Goal: Transaction & Acquisition: Purchase product/service

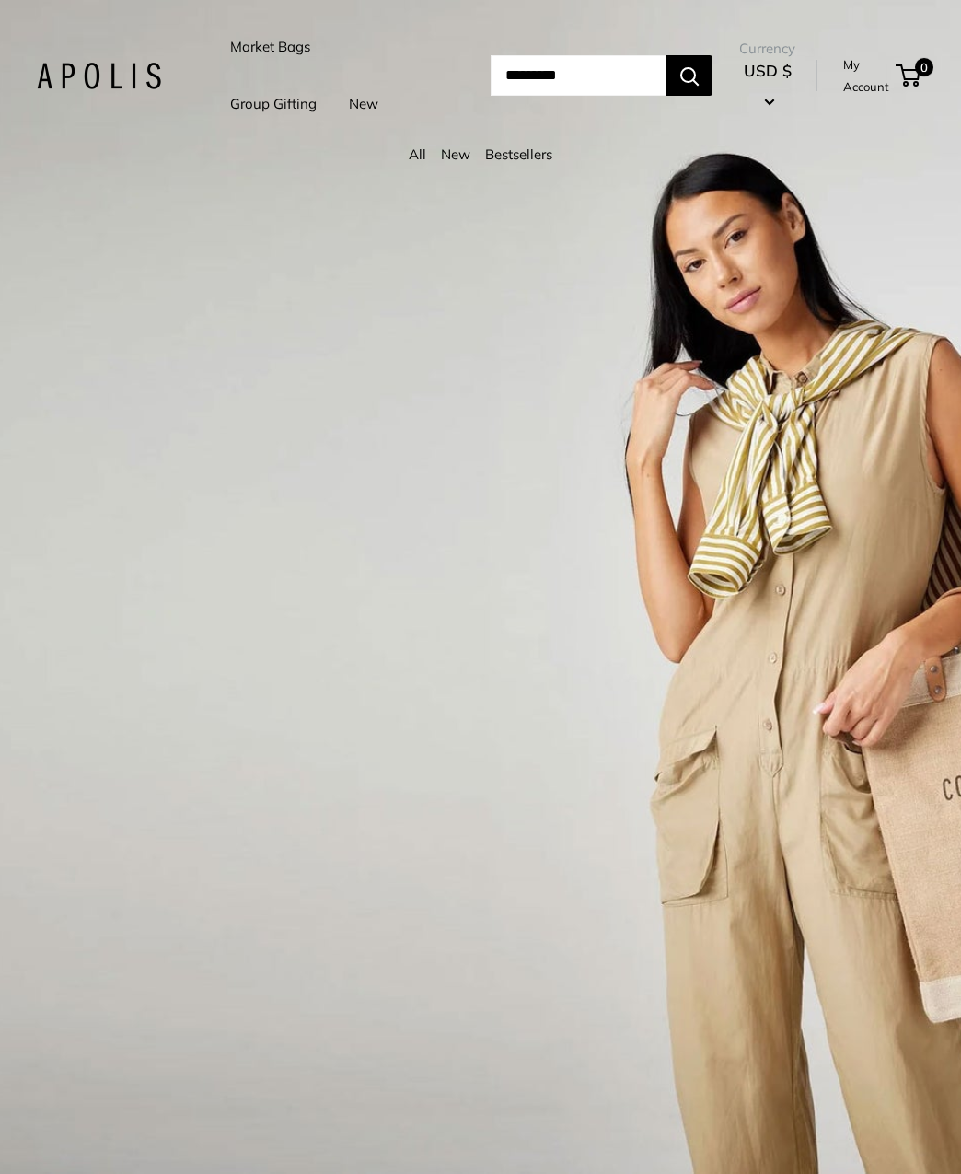
click at [275, 46] on link "Market Bags" at bounding box center [270, 47] width 80 height 26
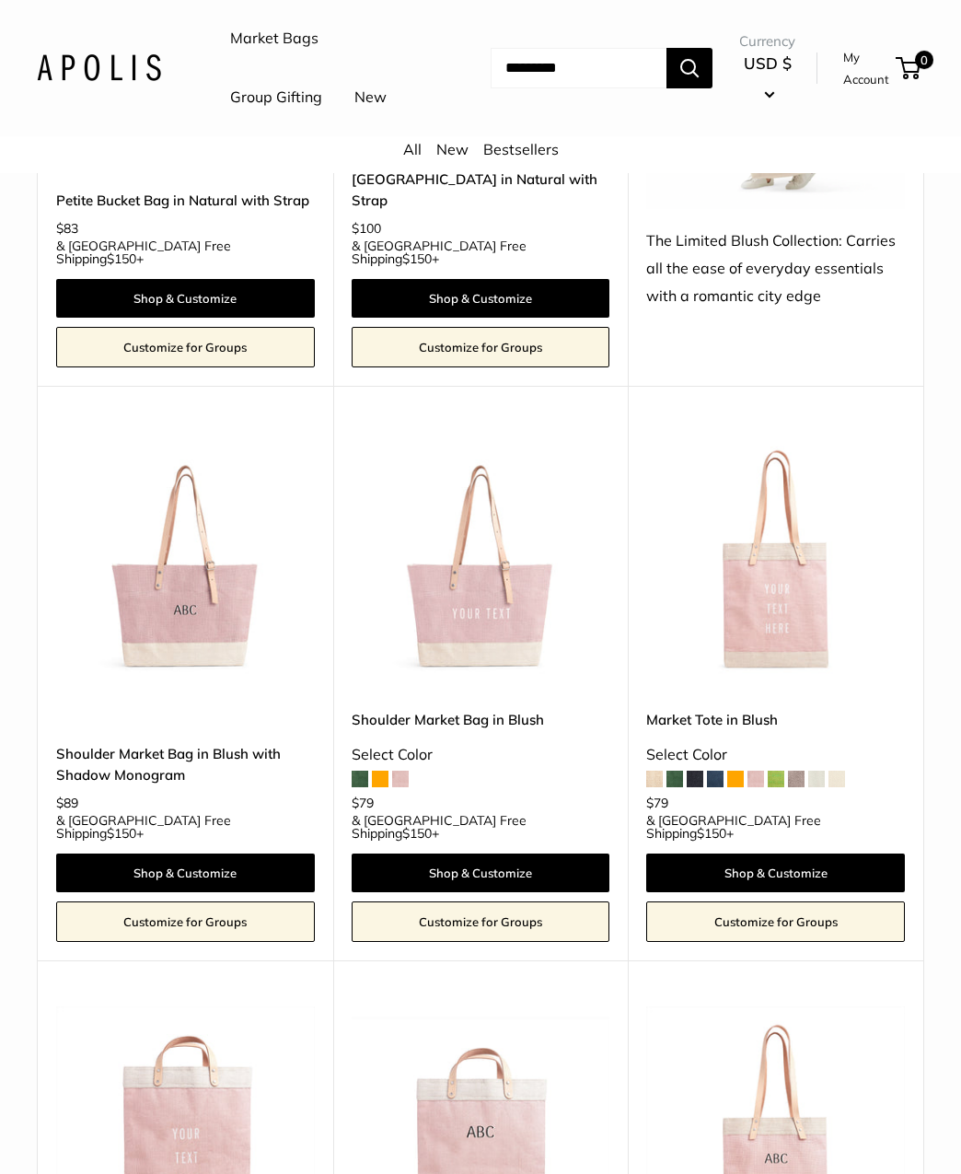
scroll to position [2819, 0]
click at [355, 771] on span at bounding box center [360, 779] width 17 height 17
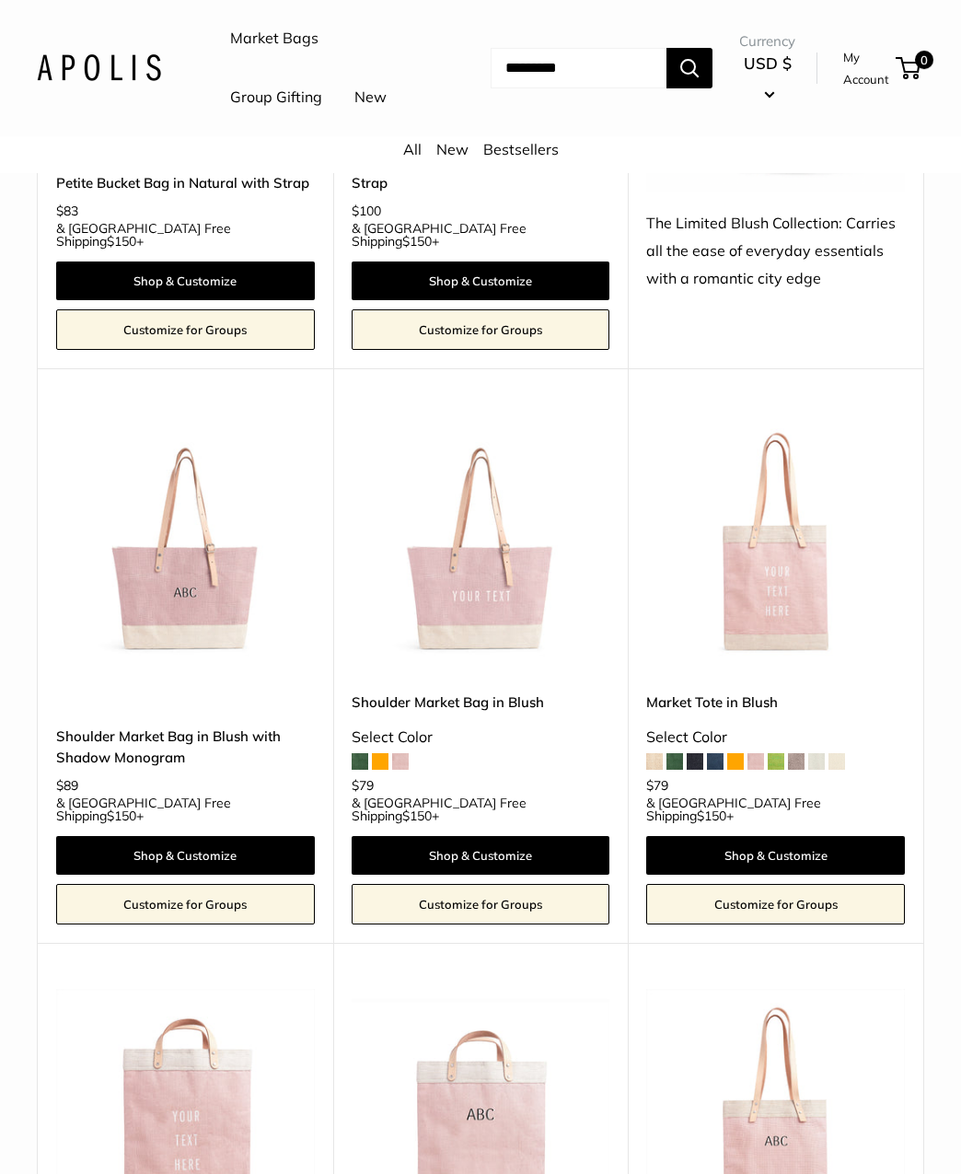
scroll to position [2835, 0]
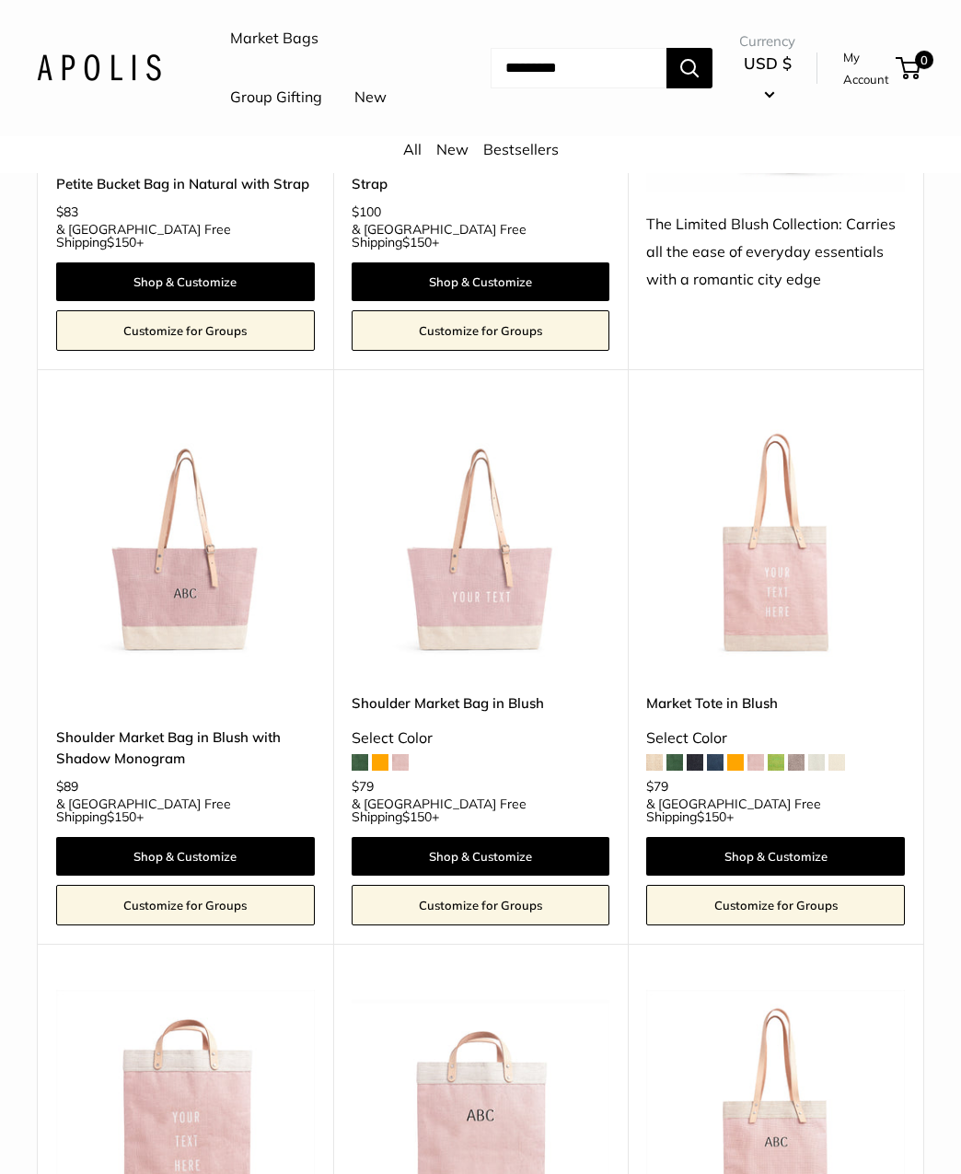
click at [0, 0] on img at bounding box center [0, 0] width 0 height 0
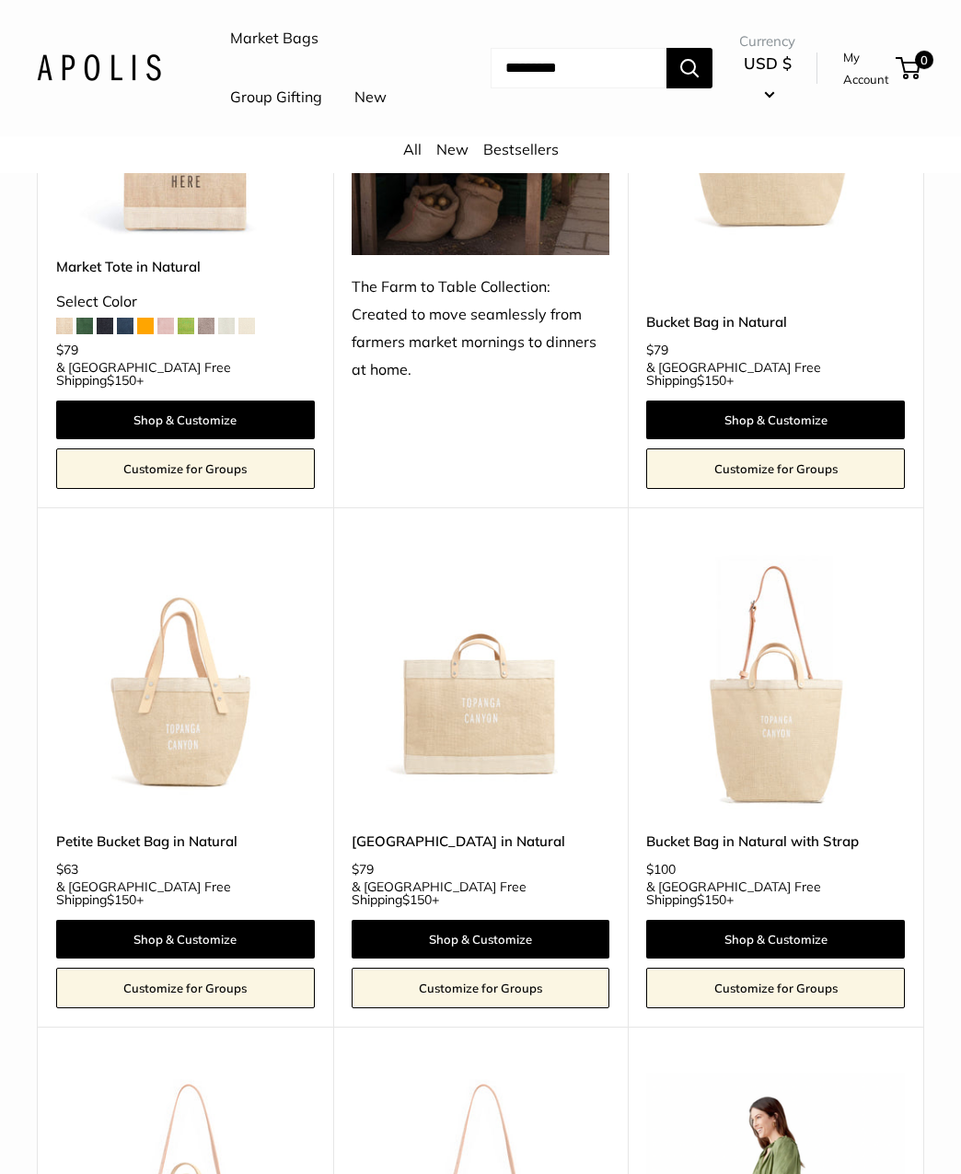
scroll to position [1641, 0]
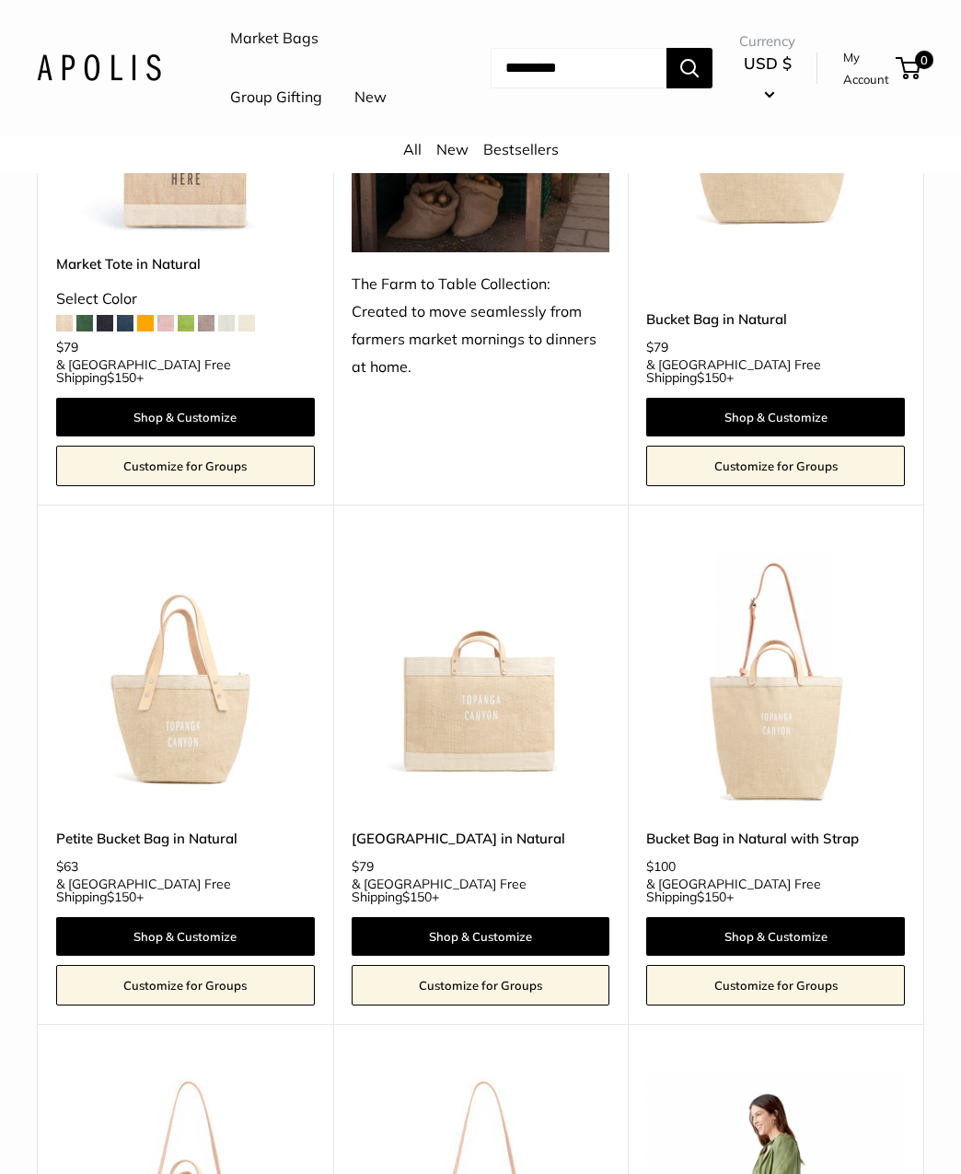
click at [0, 0] on img at bounding box center [0, 0] width 0 height 0
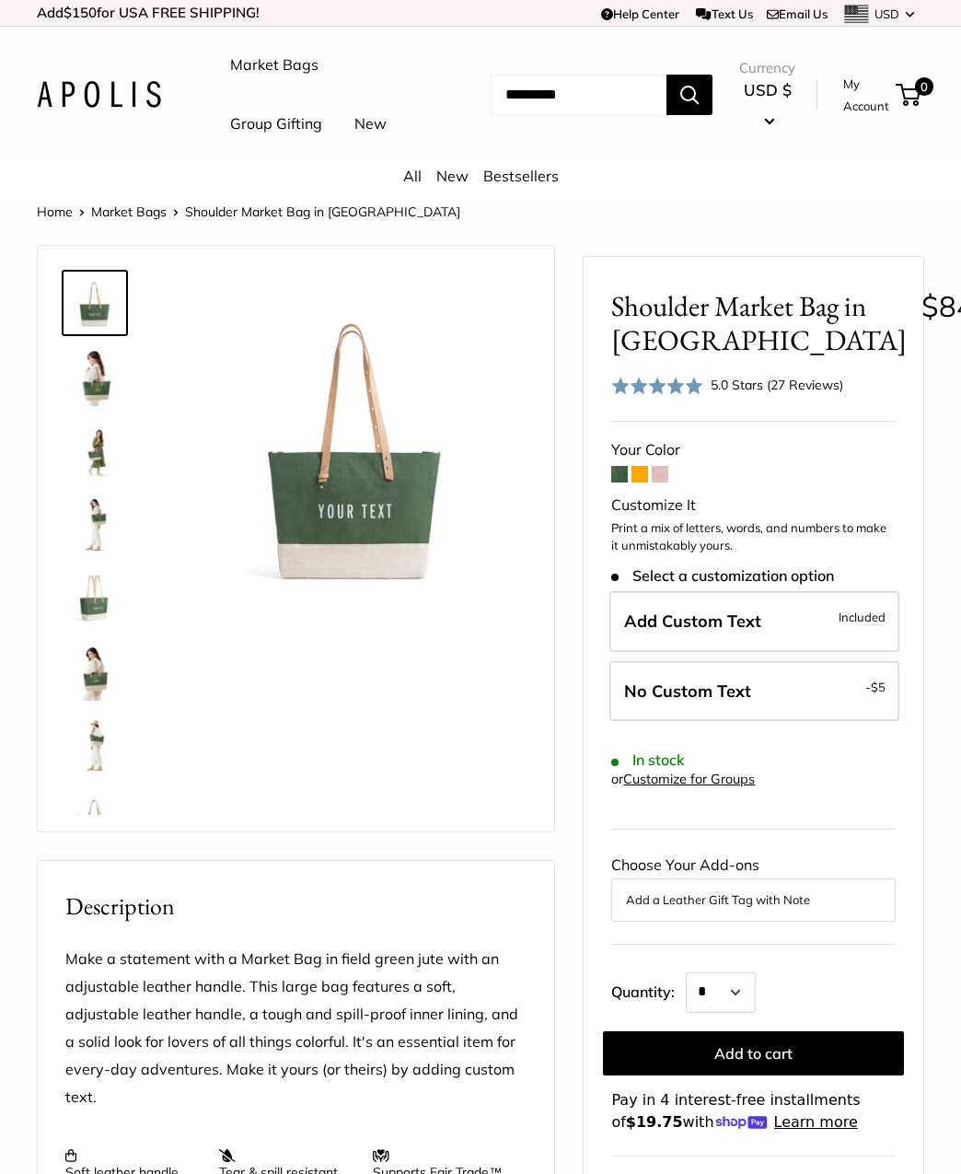
scroll to position [1, 0]
click at [103, 405] on img at bounding box center [94, 375] width 59 height 59
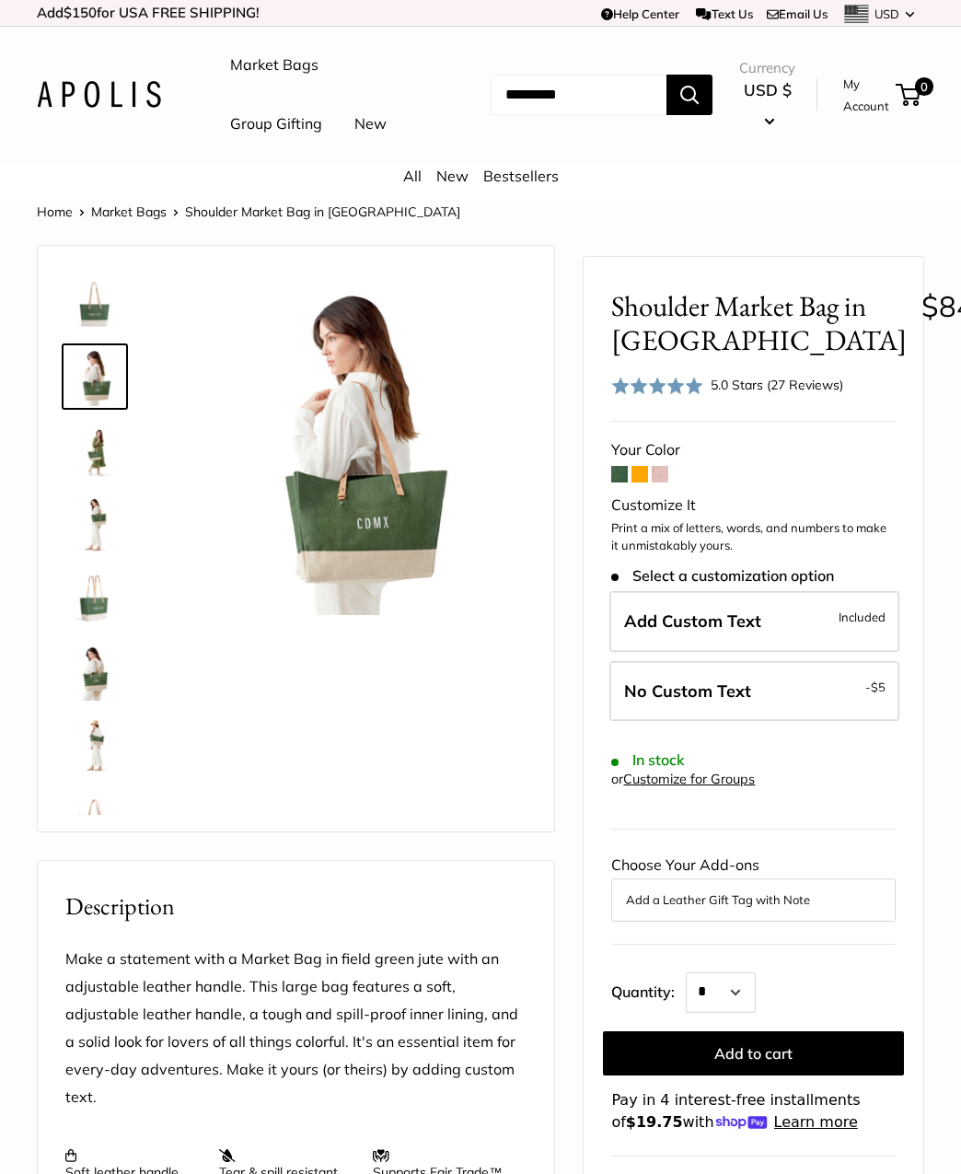
click at [78, 480] on img at bounding box center [94, 450] width 59 height 59
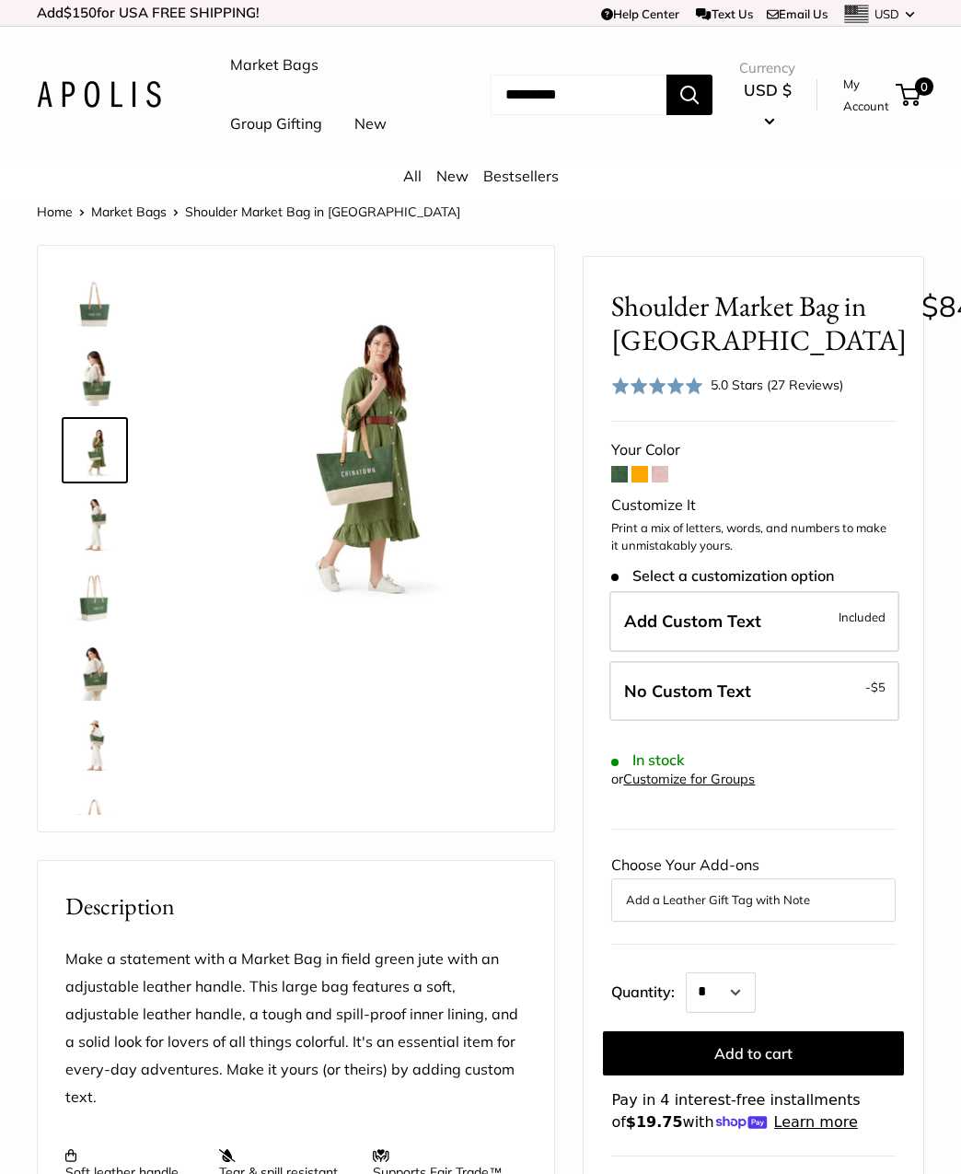
click at [112, 332] on img at bounding box center [94, 302] width 59 height 59
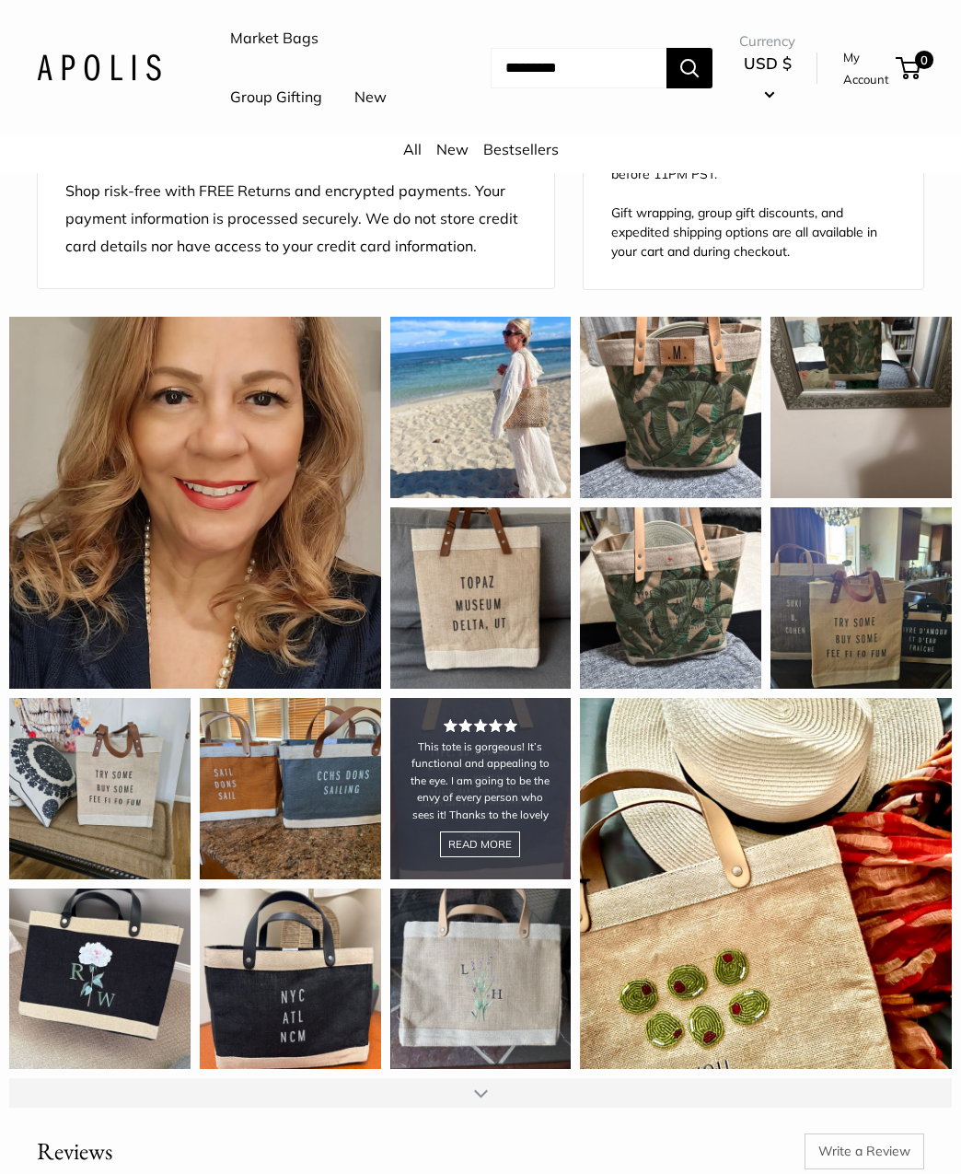
scroll to position [1583, 0]
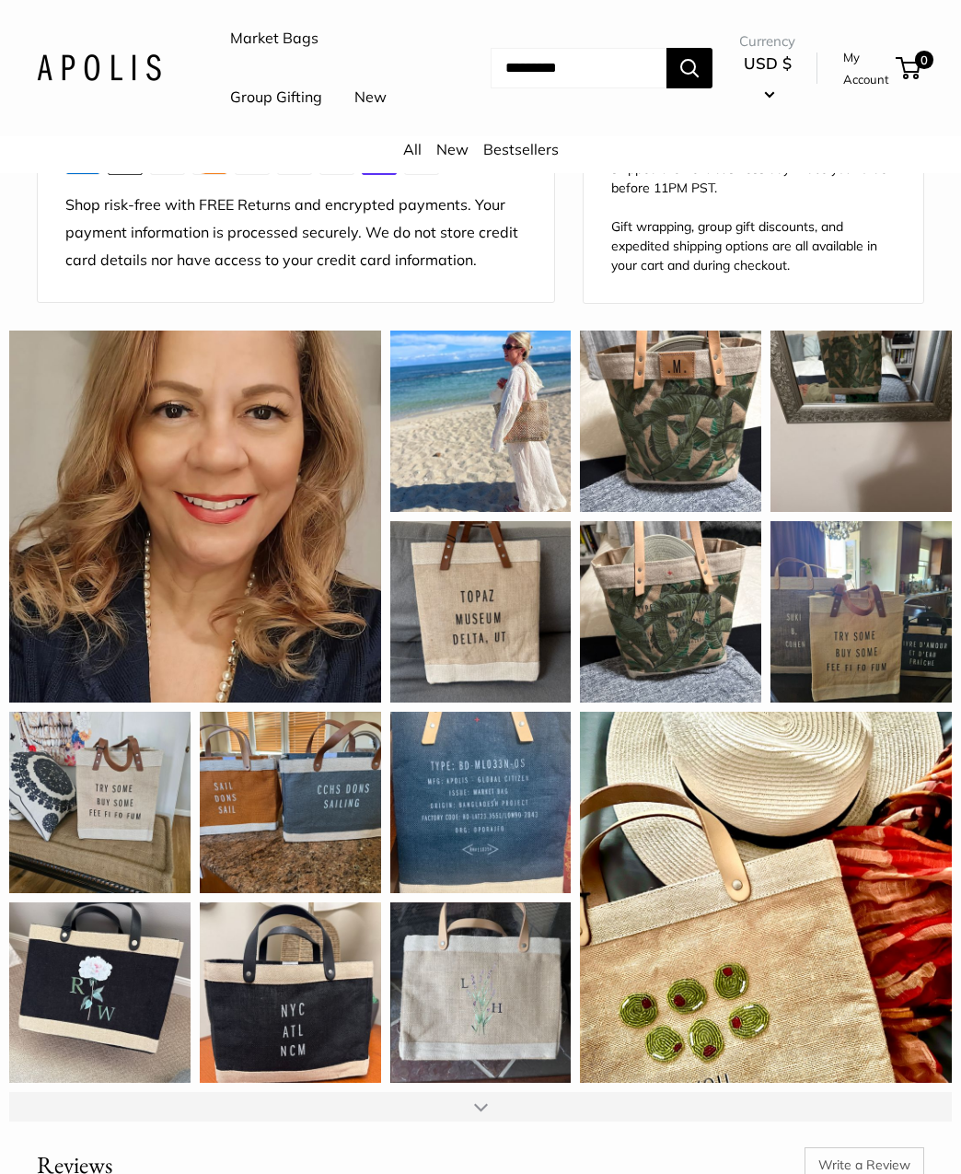
click at [121, 173] on div "All New Bestsellers" at bounding box center [480, 154] width 961 height 37
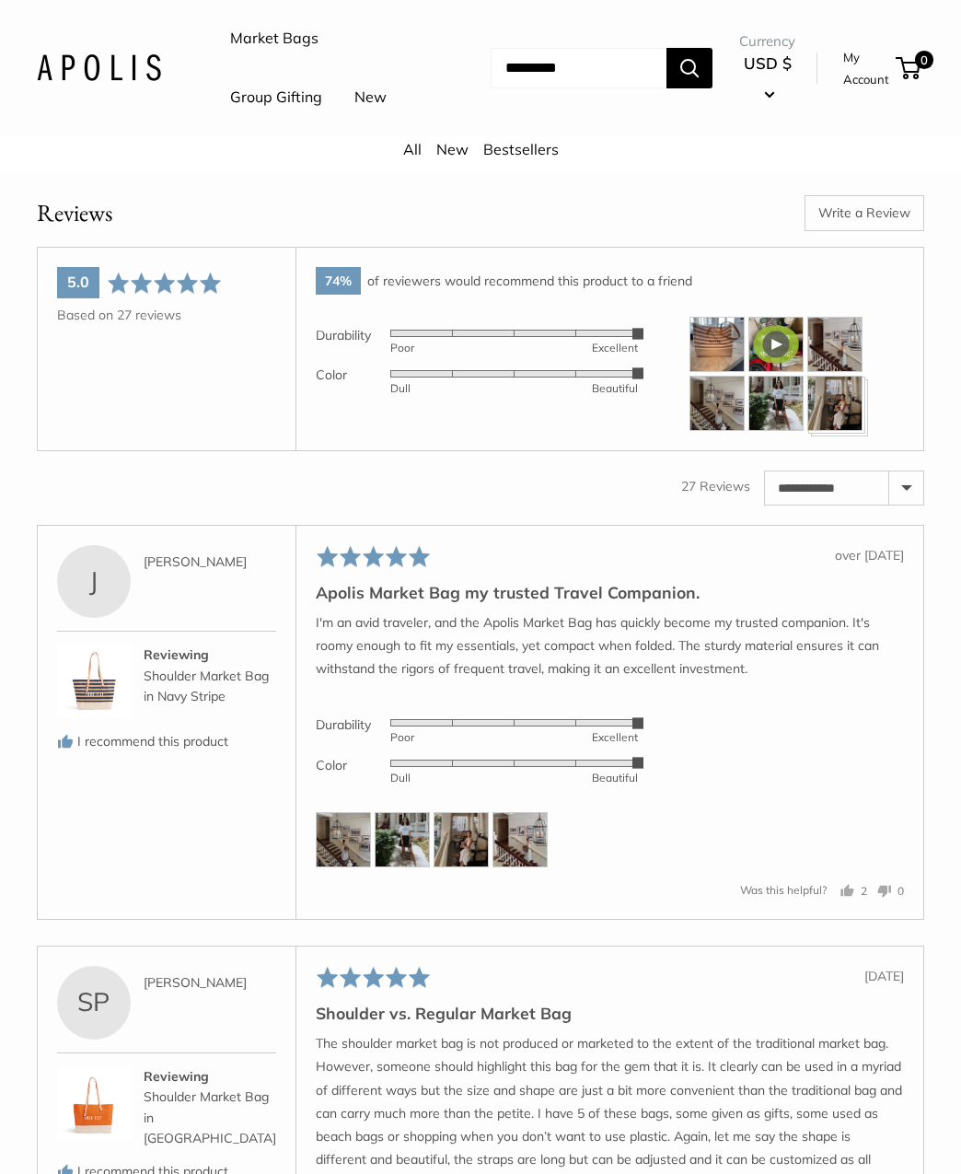
scroll to position [2597, 0]
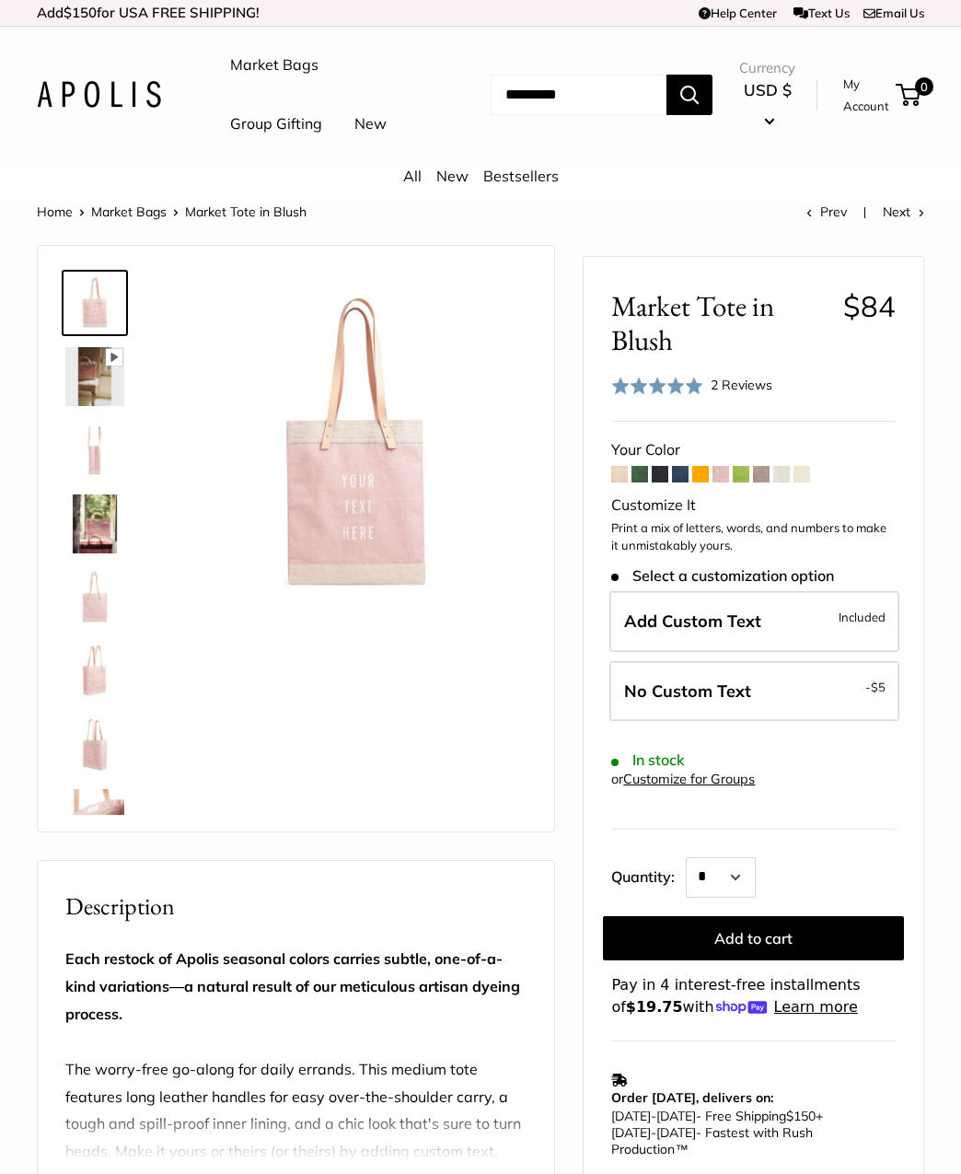
click at [638, 482] on span at bounding box center [640, 474] width 17 height 17
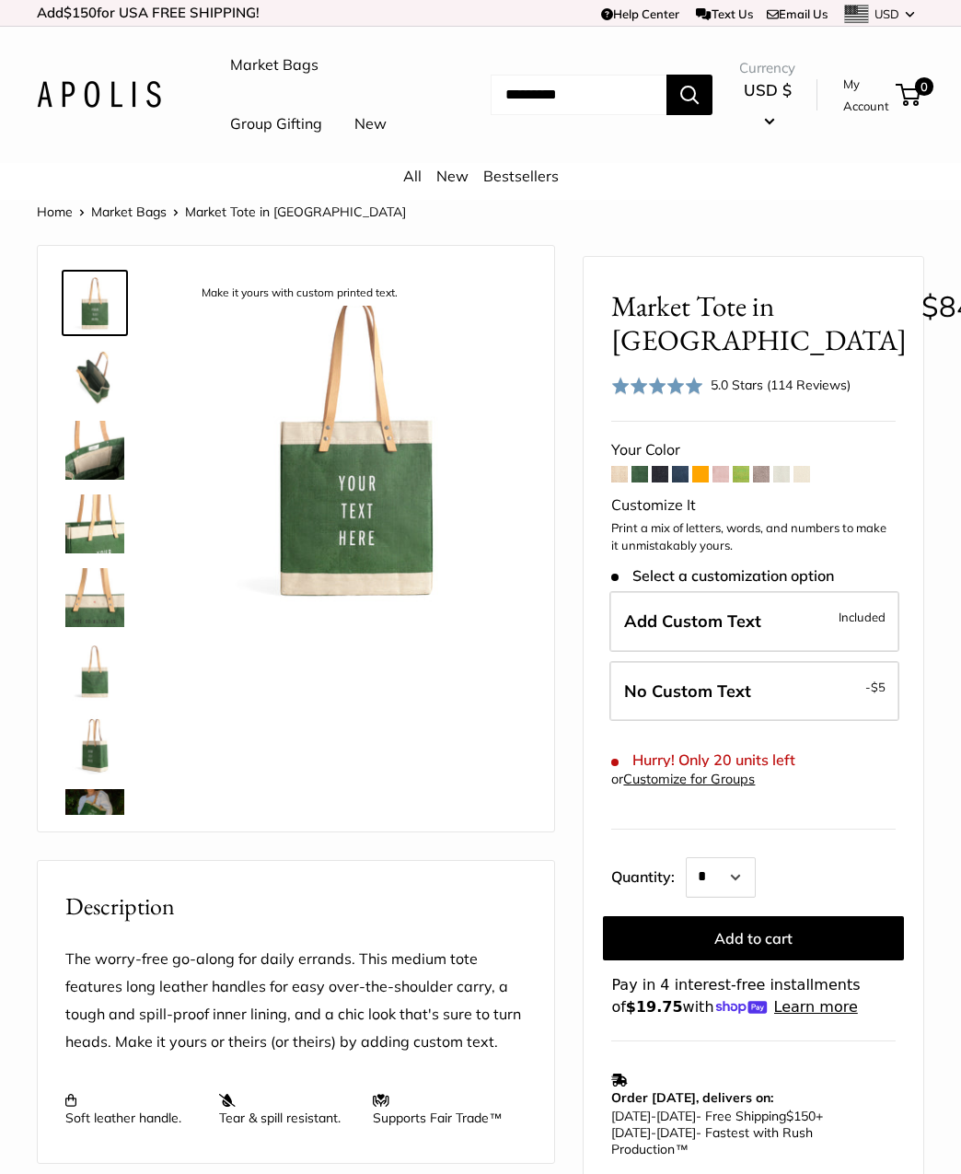
click at [70, 774] on img at bounding box center [94, 744] width 59 height 59
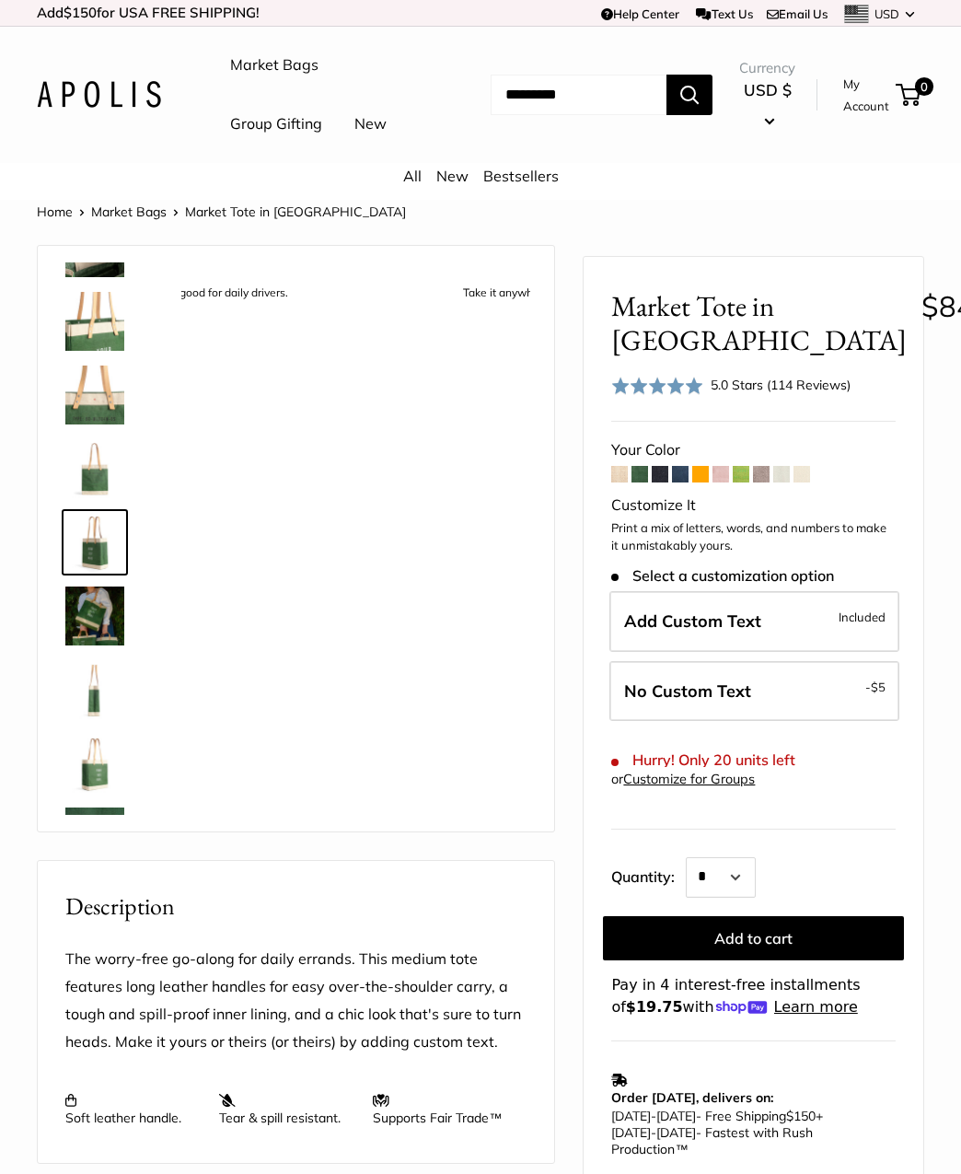
scroll to position [204, 0]
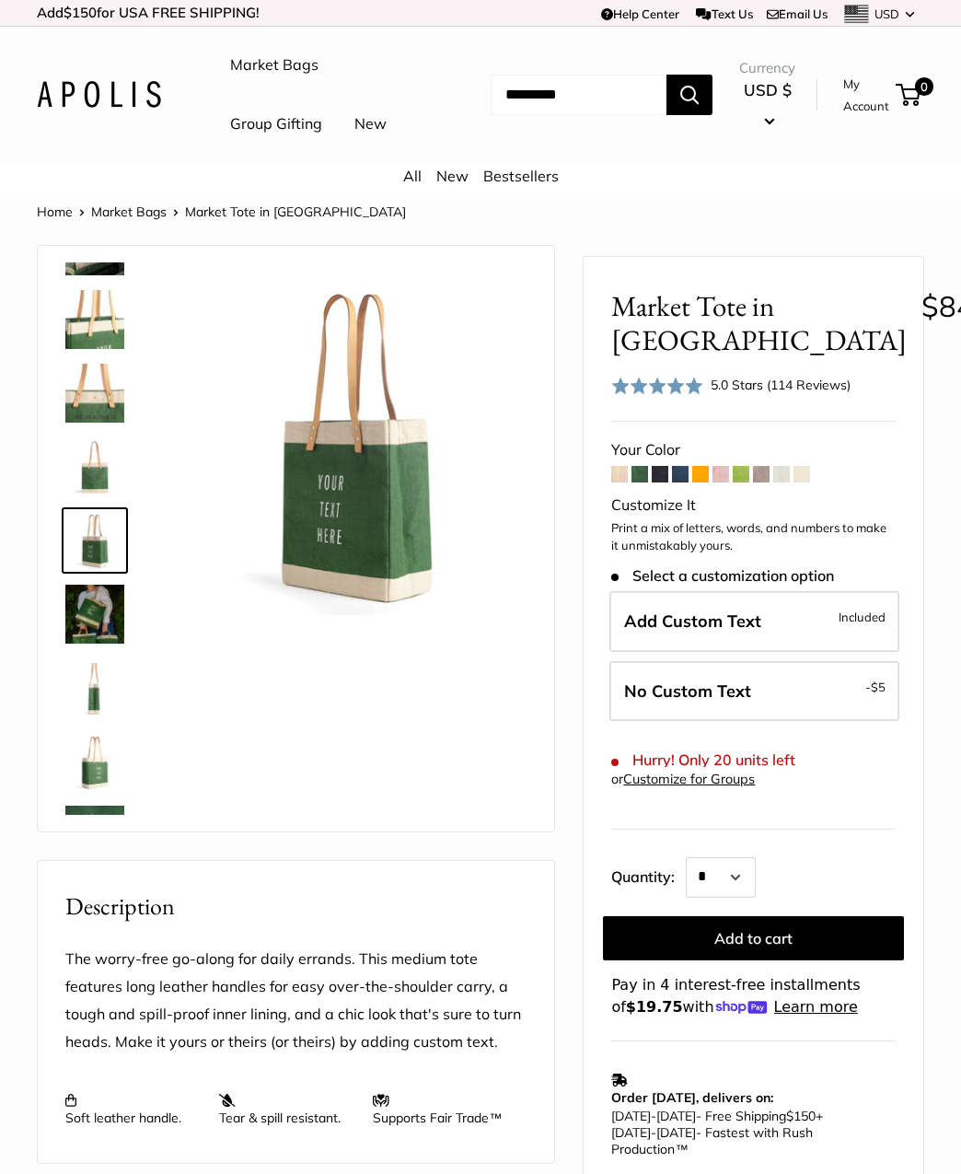
click at [91, 644] on img at bounding box center [94, 614] width 59 height 59
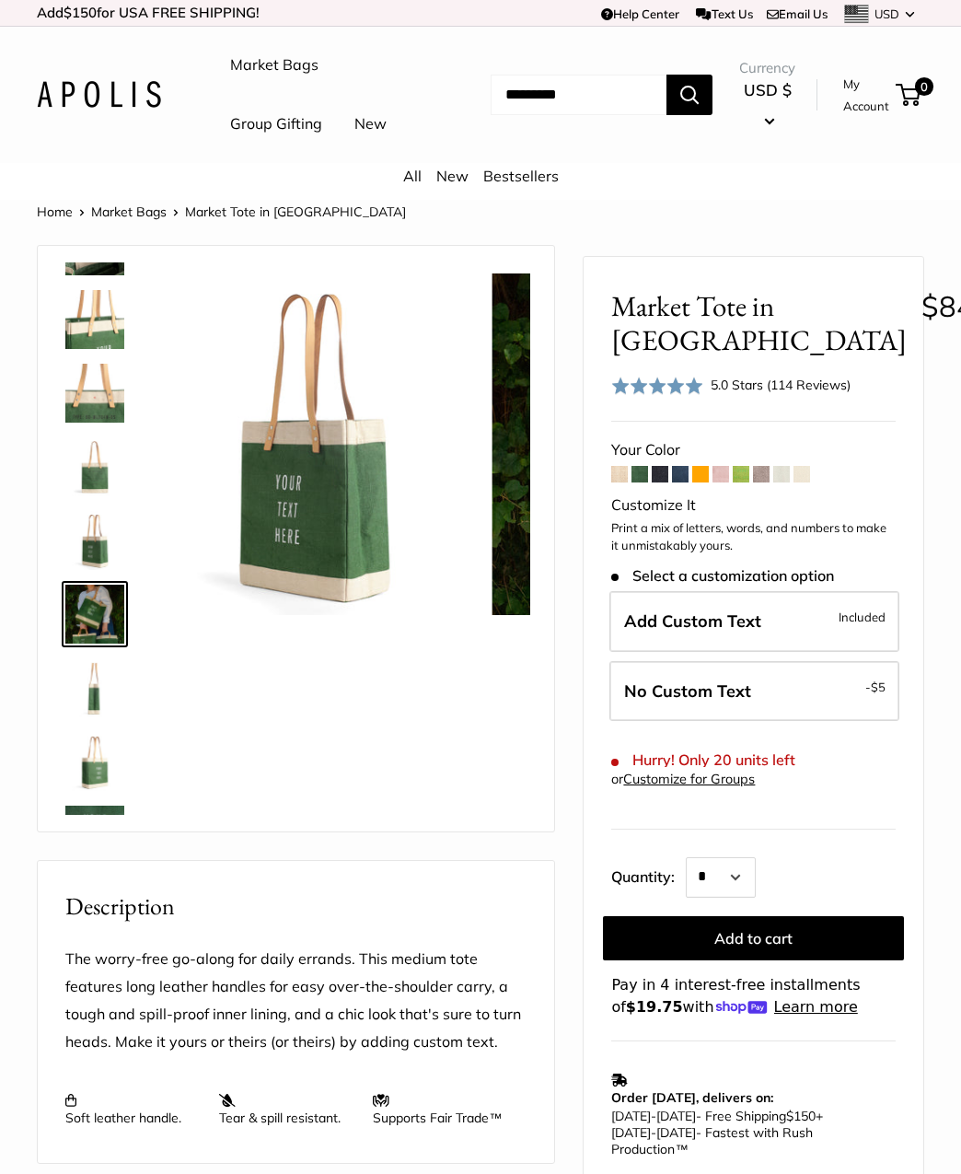
scroll to position [278, 0]
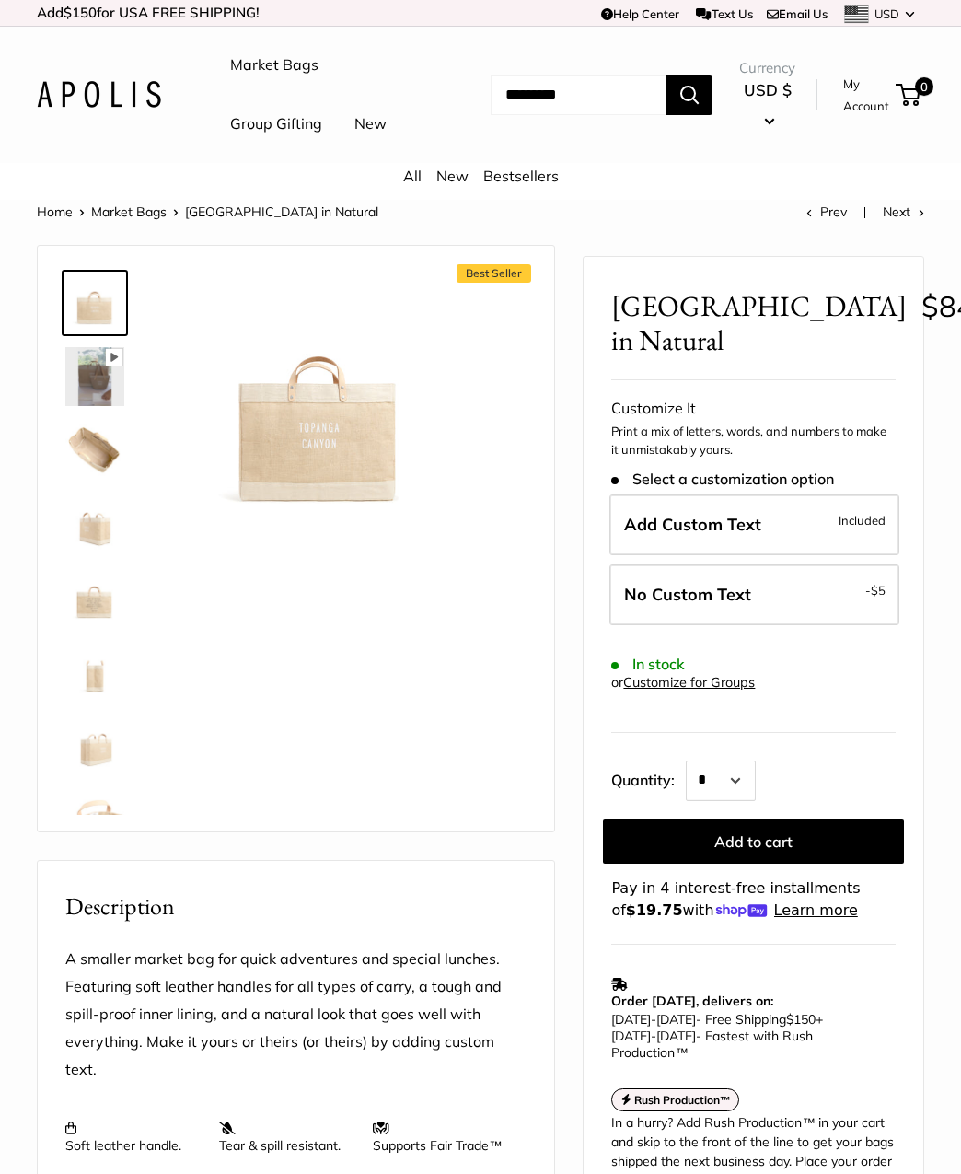
click at [110, 480] on img at bounding box center [94, 450] width 59 height 59
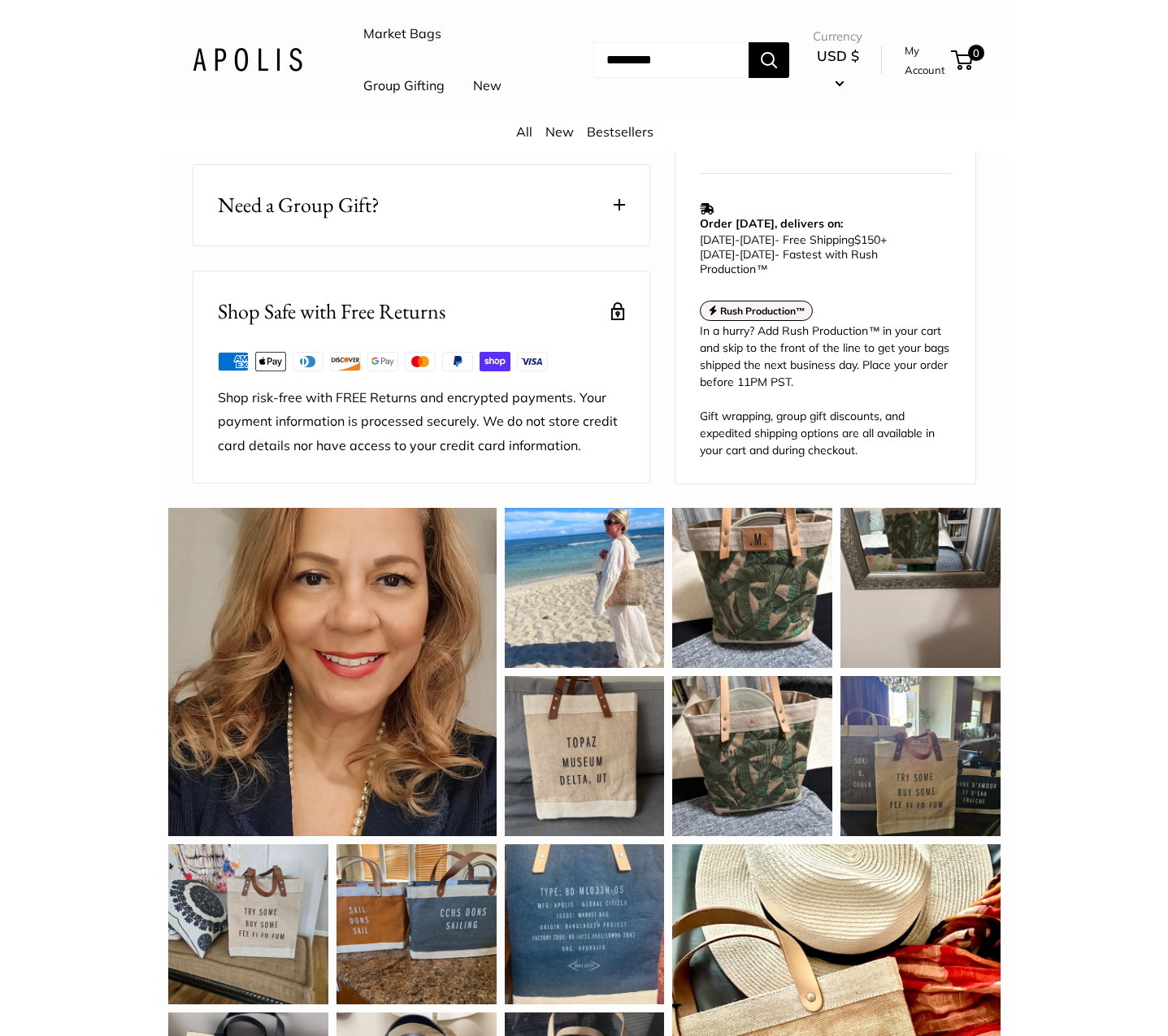
scroll to position [1156, 0]
